Goal: Information Seeking & Learning: Learn about a topic

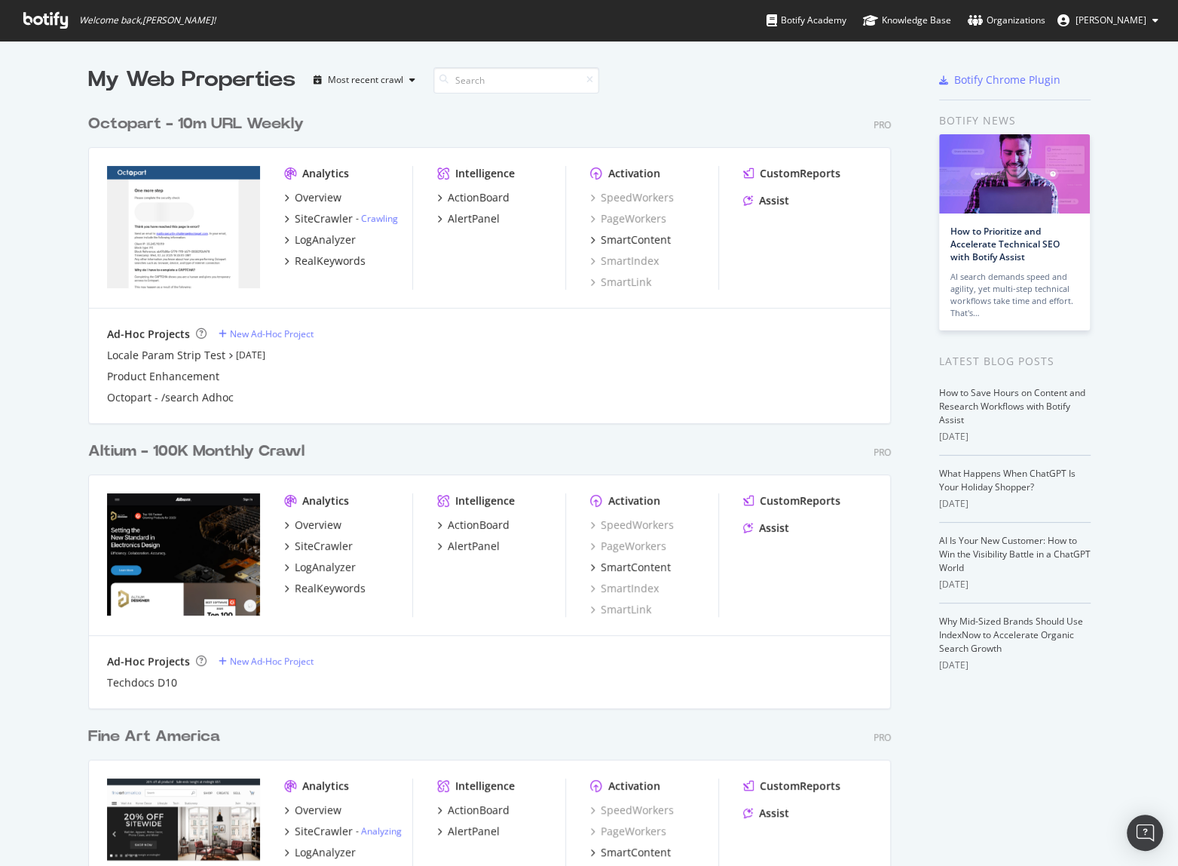
scroll to position [855, 1157]
click at [251, 452] on div "Altium - 100K Monthly Crawl" at bounding box center [196, 451] width 216 height 22
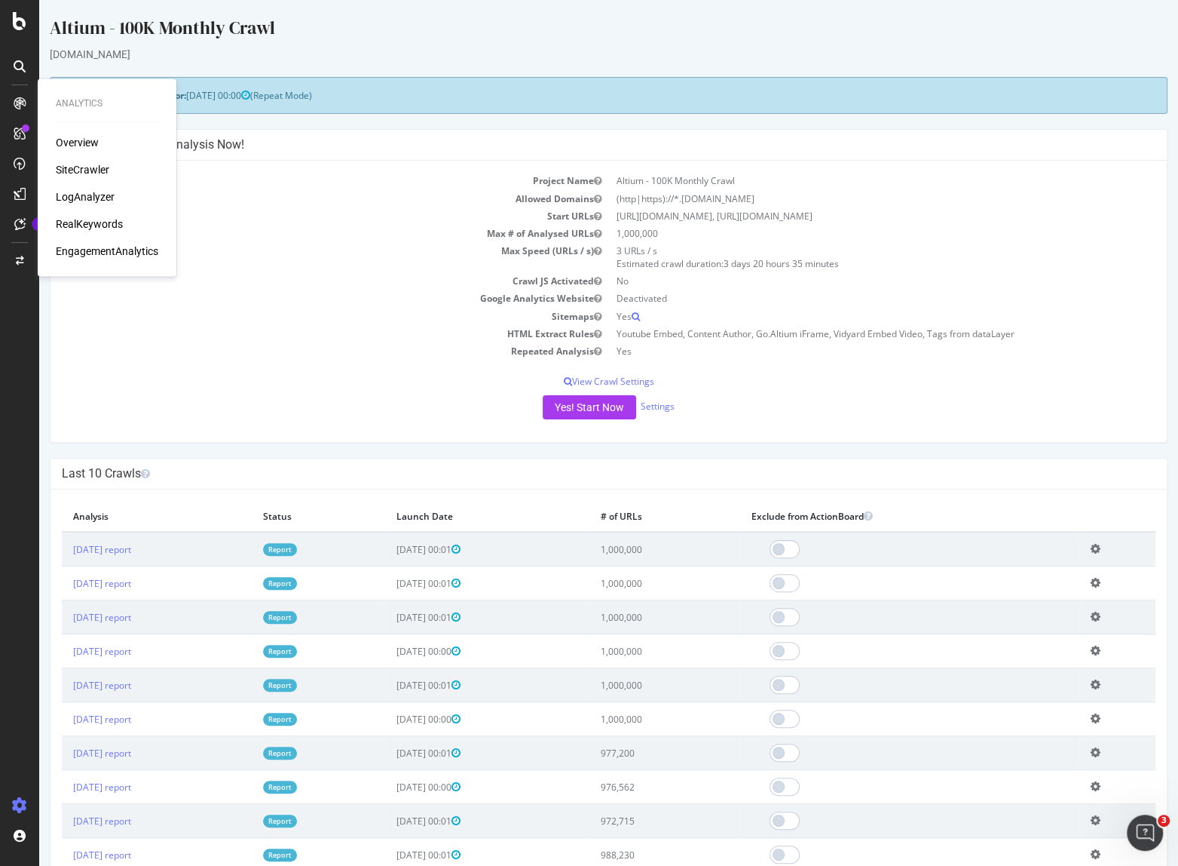
click at [89, 199] on div "LogAnalyzer" at bounding box center [85, 196] width 59 height 15
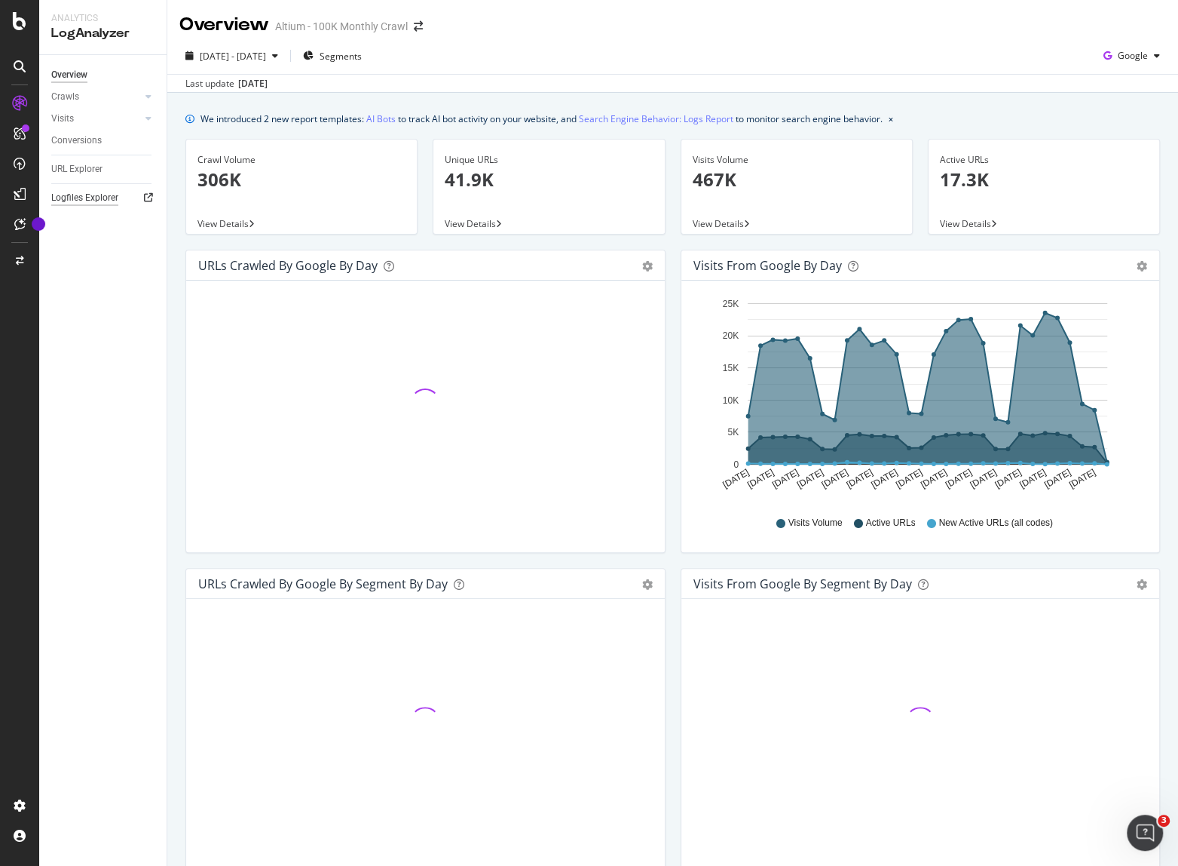
click at [77, 195] on div "Logfiles Explorer" at bounding box center [84, 198] width 67 height 16
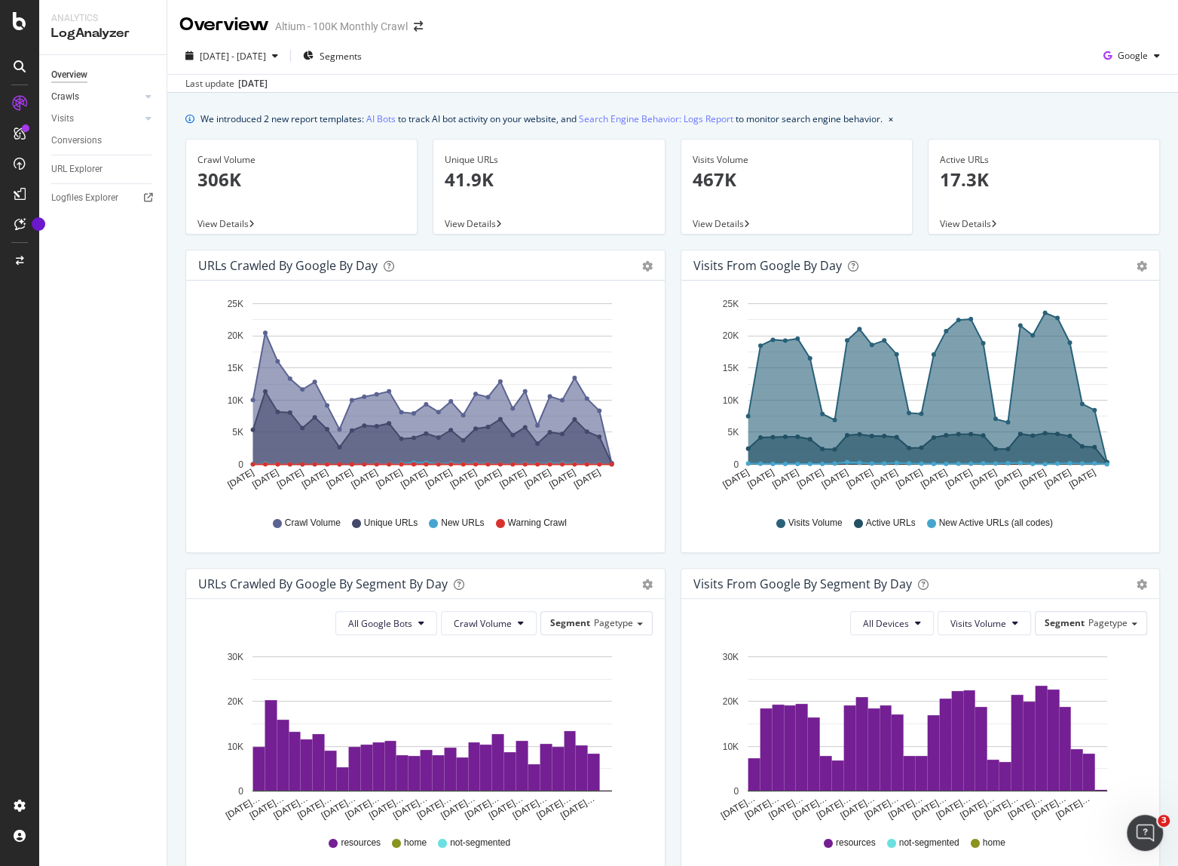
click at [130, 98] on div at bounding box center [133, 96] width 15 height 15
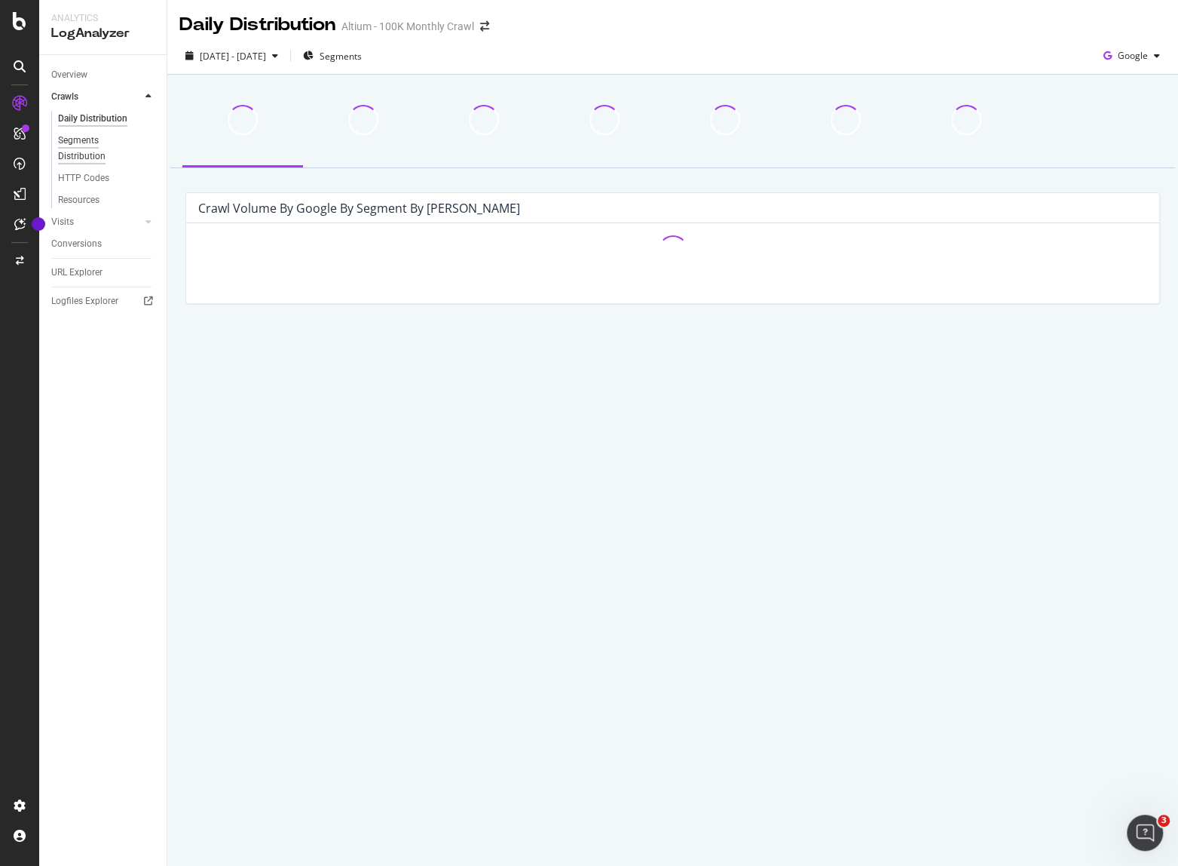
click at [75, 142] on div "Segments Distribution" at bounding box center [100, 149] width 84 height 32
